Goal: Information Seeking & Learning: Learn about a topic

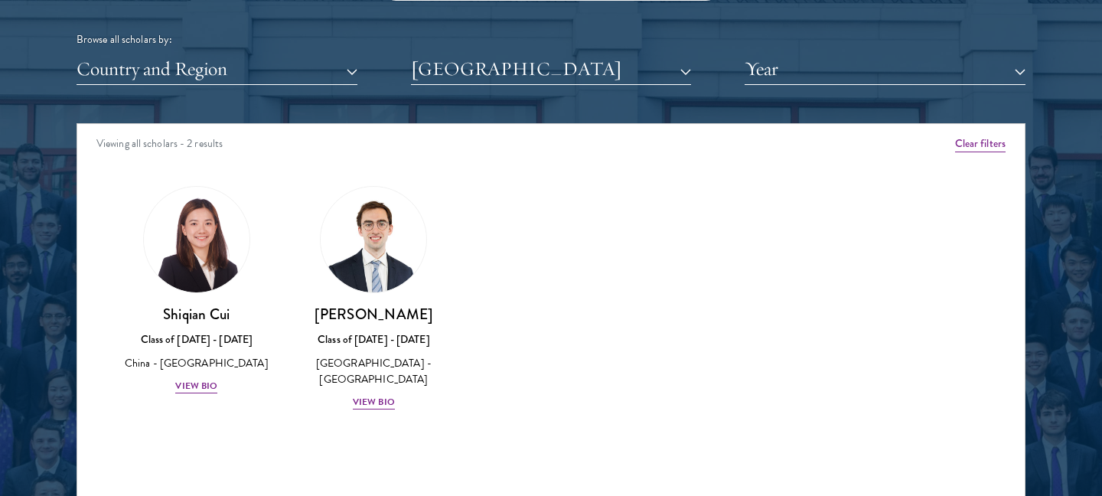
click at [633, 310] on div "Amber Class of [DATE] - [DATE] [GEOGRAPHIC_DATA] - [GEOGRAPHIC_DATA] View Bio C…" at bounding box center [550, 312] width 947 height 290
click at [604, 73] on button "[GEOGRAPHIC_DATA]" at bounding box center [551, 69] width 281 height 31
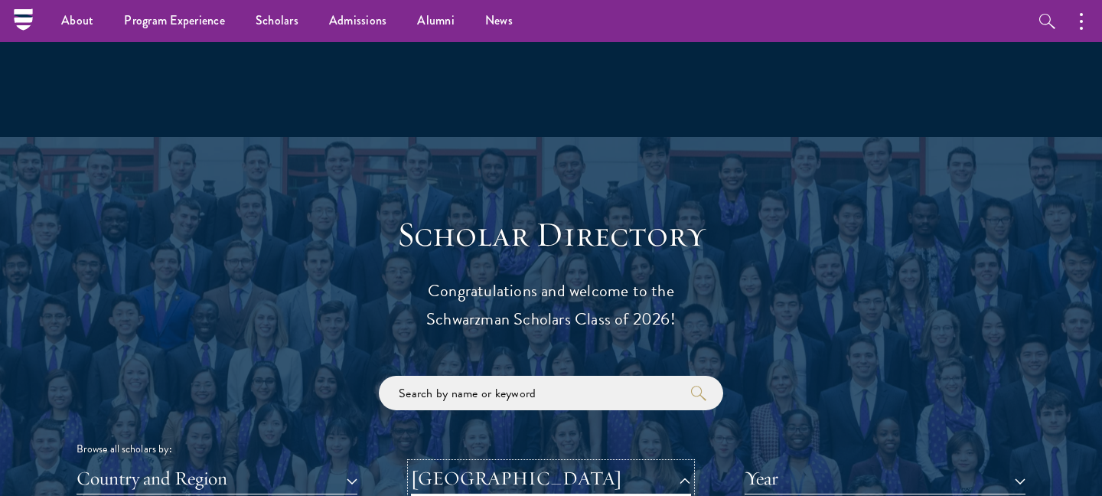
scroll to position [1497, 0]
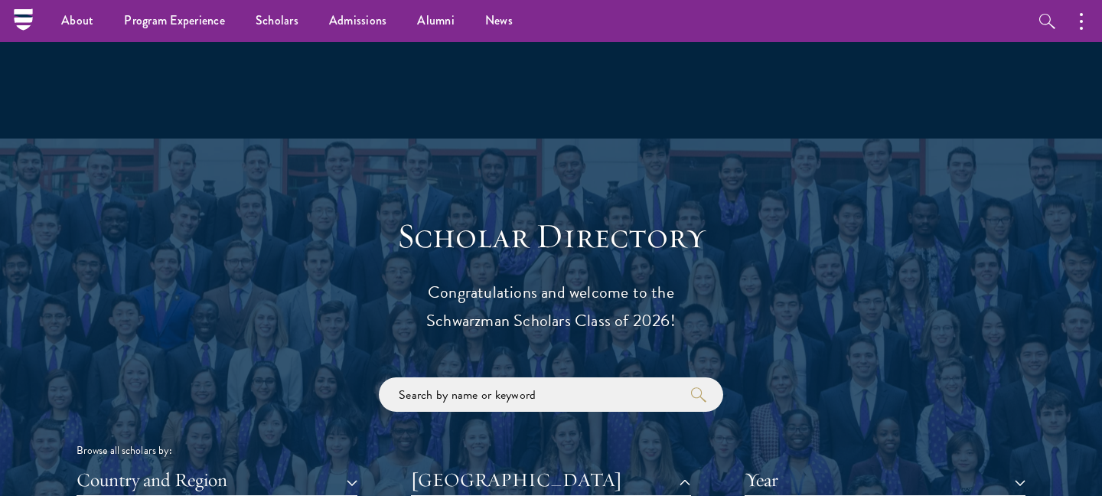
click at [376, 301] on p "Congratulations and welcome to the Schwarzman Scholars Class of 2026!" at bounding box center [551, 306] width 474 height 57
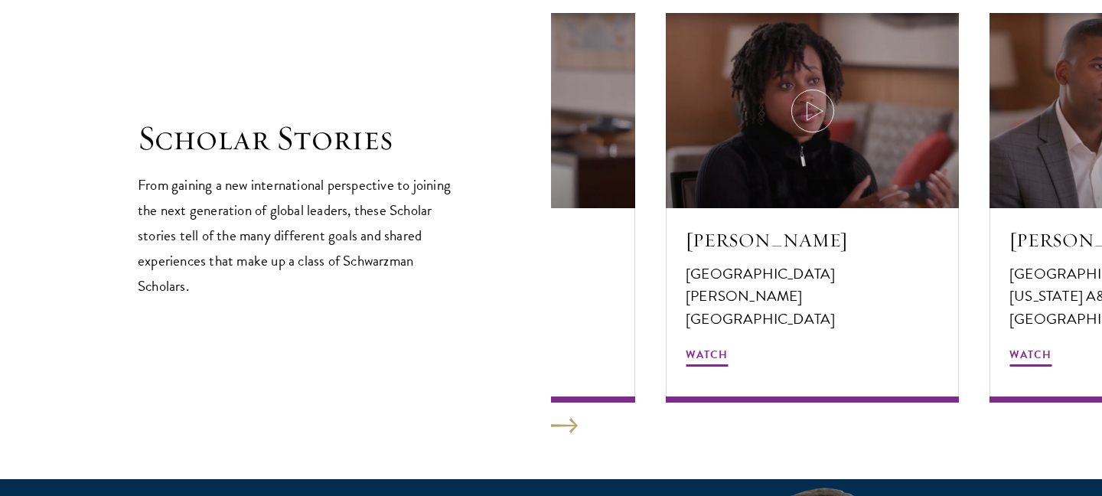
scroll to position [2647, 0]
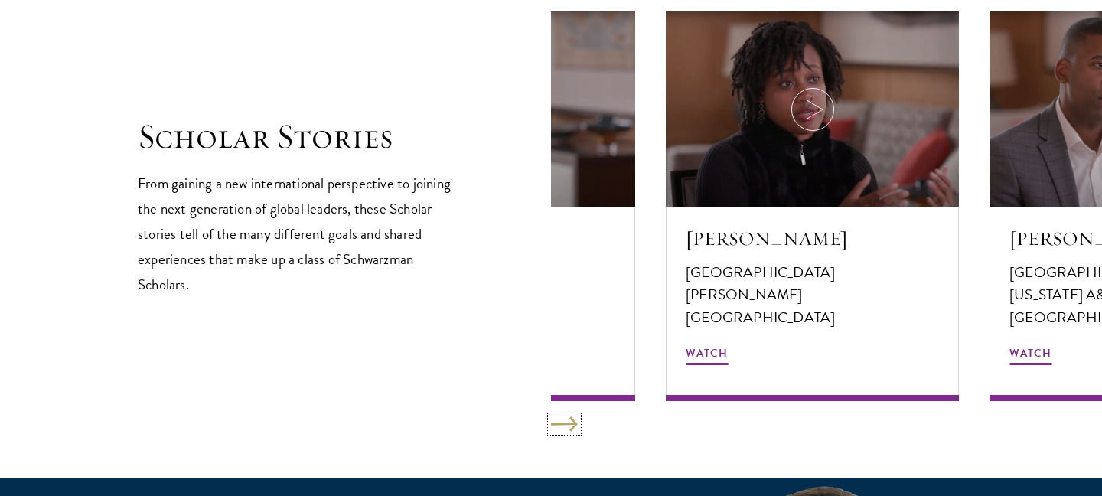
click at [567, 425] on button at bounding box center [564, 423] width 27 height 15
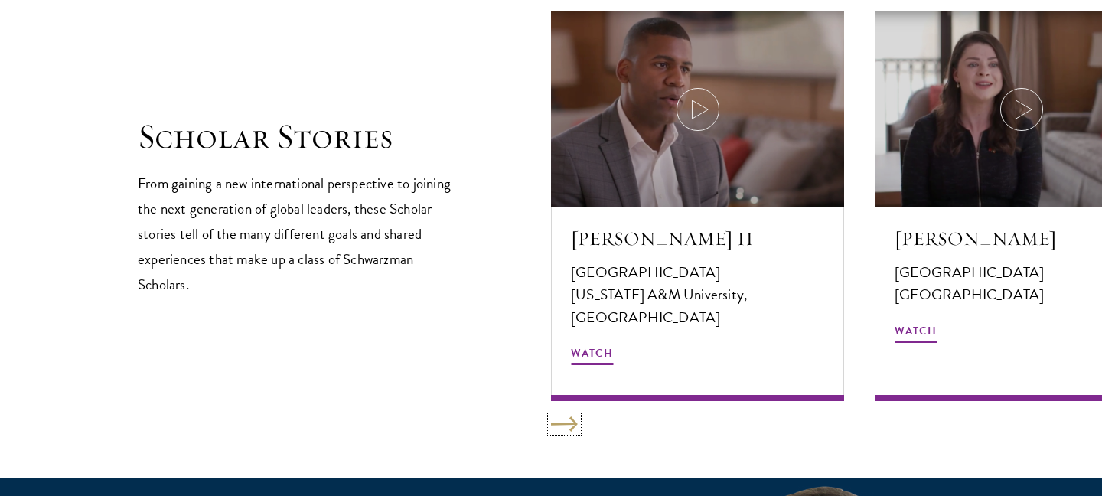
click at [568, 422] on button at bounding box center [564, 423] width 27 height 15
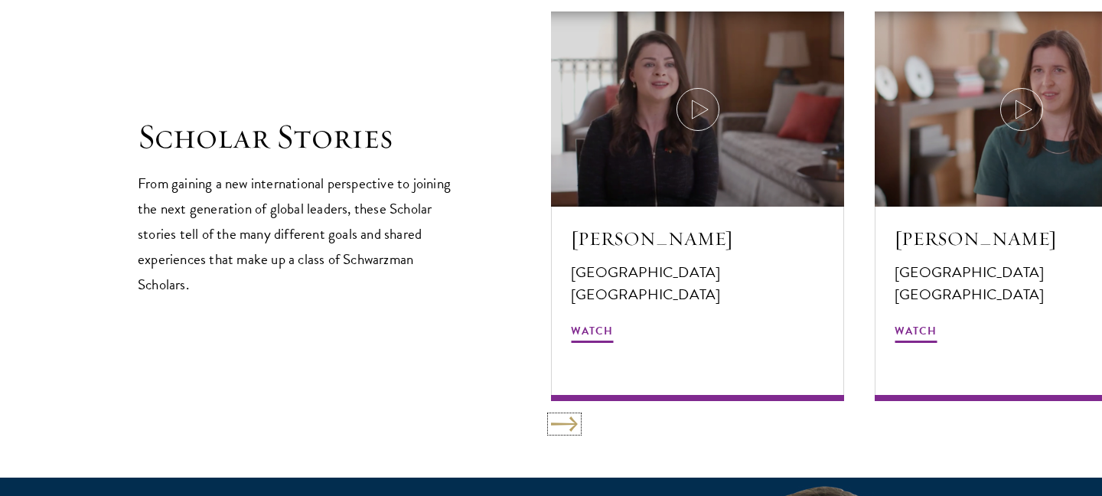
click at [568, 422] on button at bounding box center [564, 423] width 27 height 15
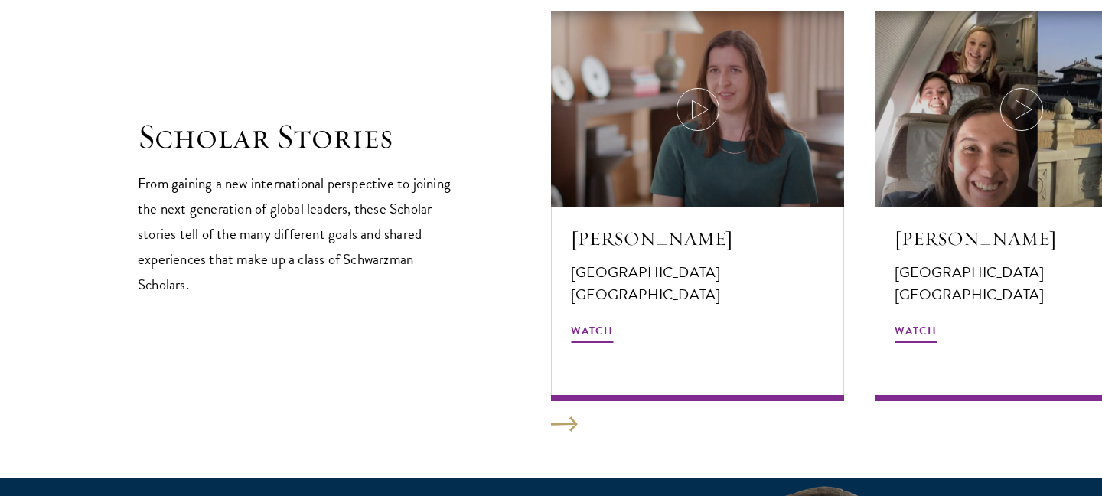
click at [366, 358] on div "Scholar Stories From gaining a new international perspective to joining the nex…" at bounding box center [551, 205] width 826 height 389
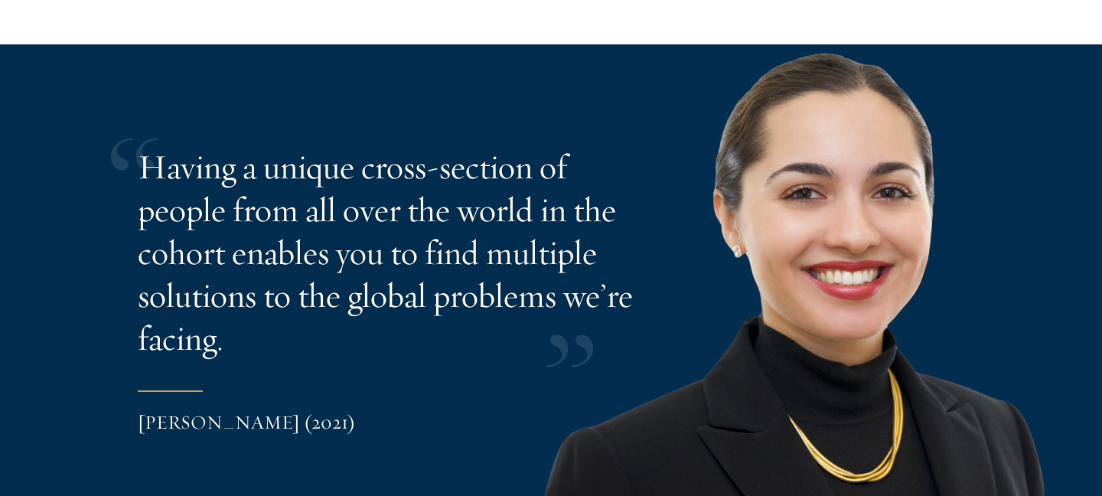
scroll to position [3119, 0]
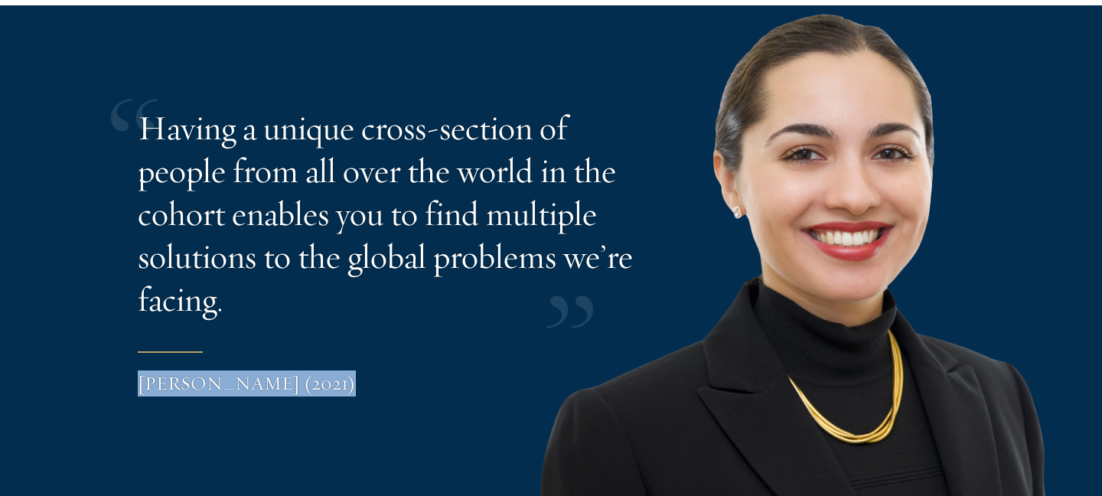
drag, startPoint x: 136, startPoint y: 132, endPoint x: 301, endPoint y: 281, distance: 222.6
click at [301, 281] on div "Having a unique cross-section of people from all over the world in the cohort e…" at bounding box center [551, 253] width 1102 height 496
click at [301, 281] on p "Having a unique cross-section of people from all over the world in the cohort e…" at bounding box center [386, 213] width 497 height 214
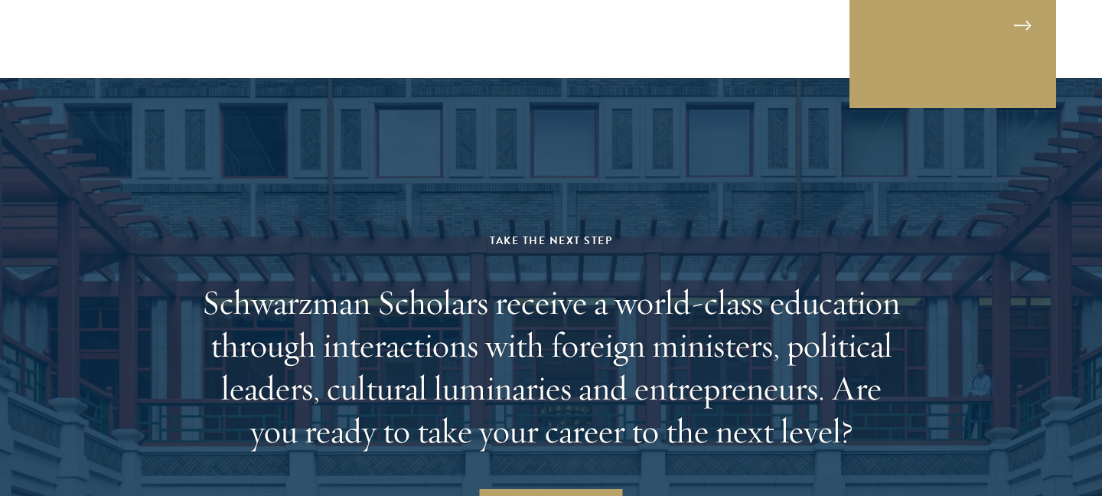
scroll to position [4781, 0]
